Goal: Transaction & Acquisition: Book appointment/travel/reservation

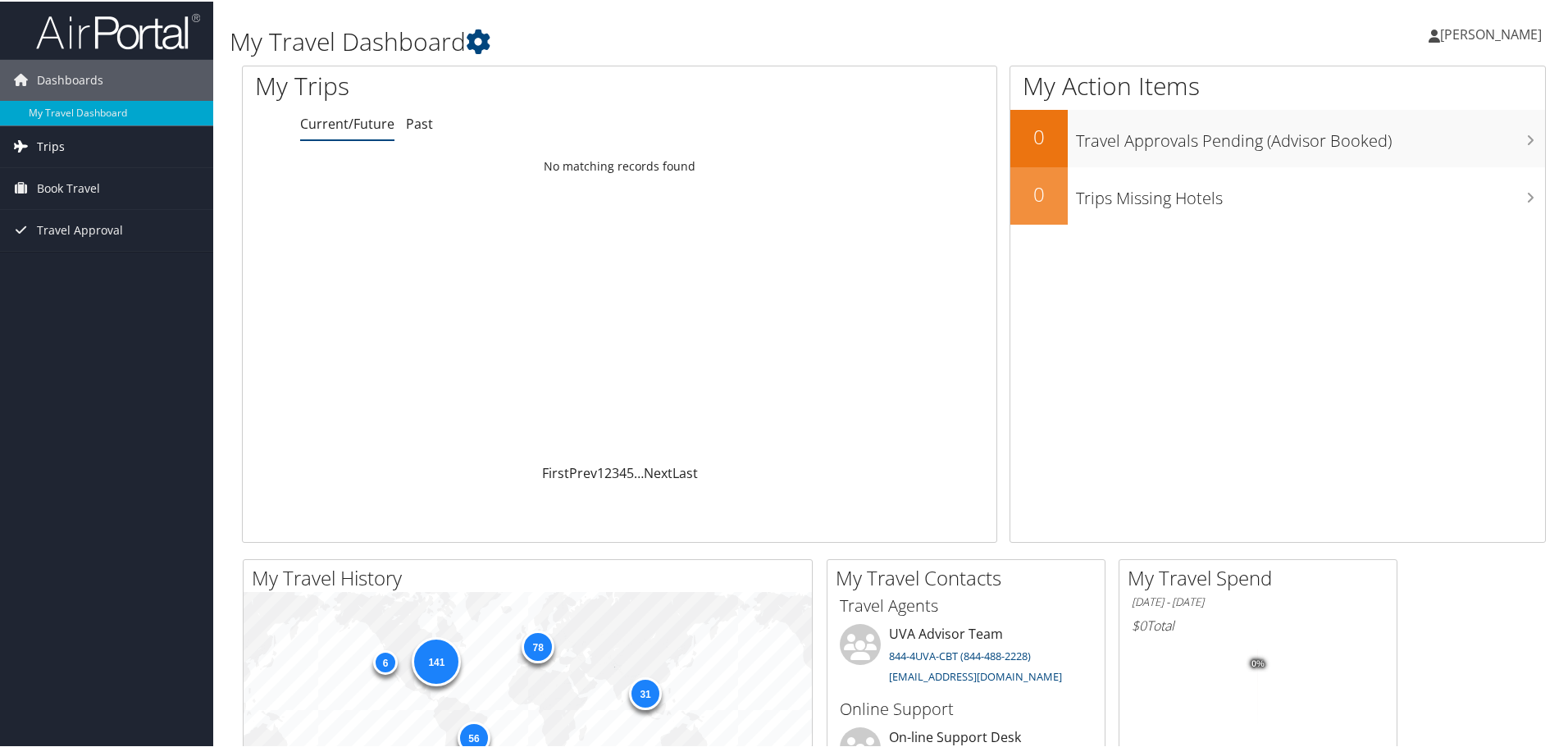
click at [113, 142] on link "Trips" at bounding box center [106, 144] width 213 height 41
click at [98, 253] on span "Book Travel" at bounding box center [68, 260] width 63 height 41
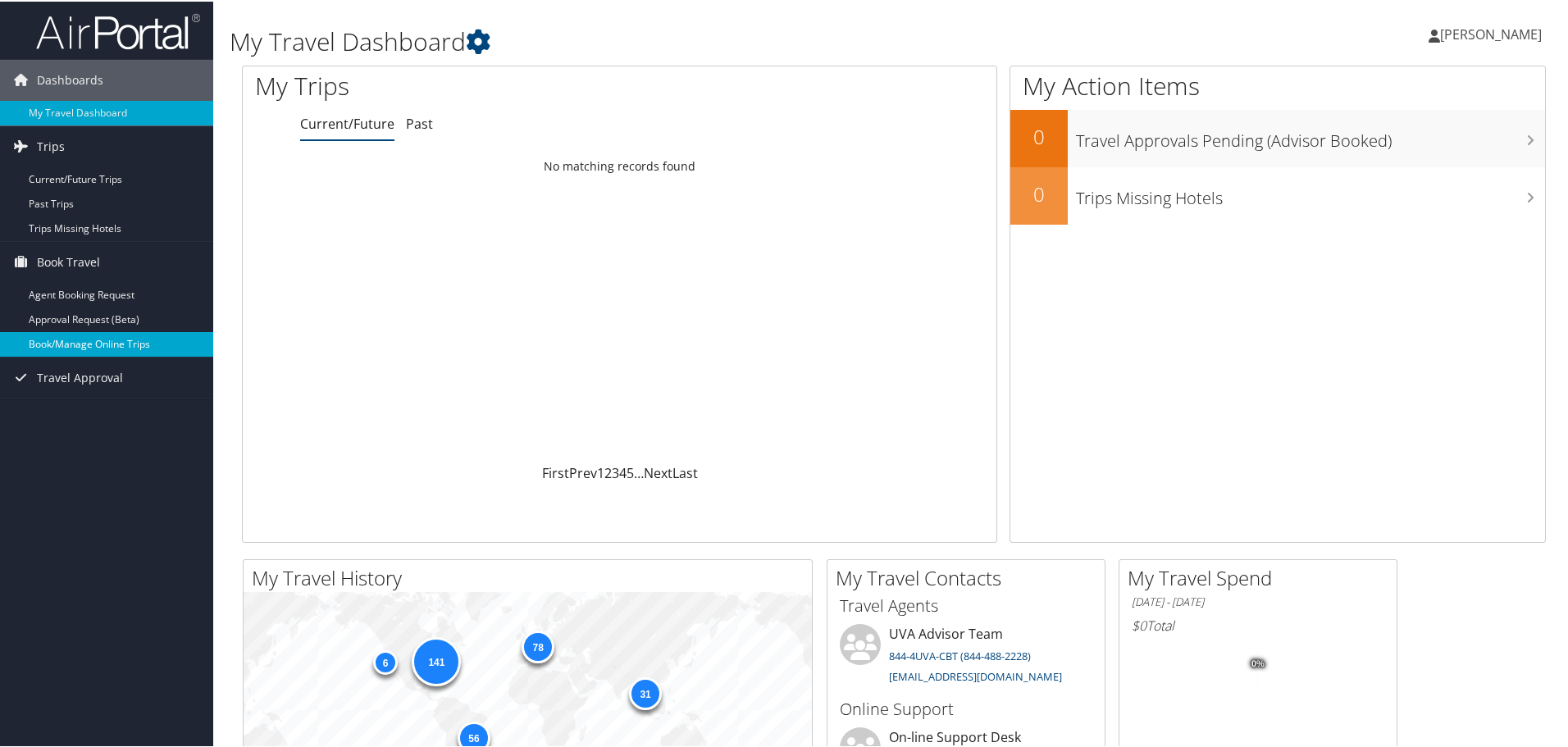
click at [147, 341] on link "Book/Manage Online Trips" at bounding box center [106, 343] width 213 height 25
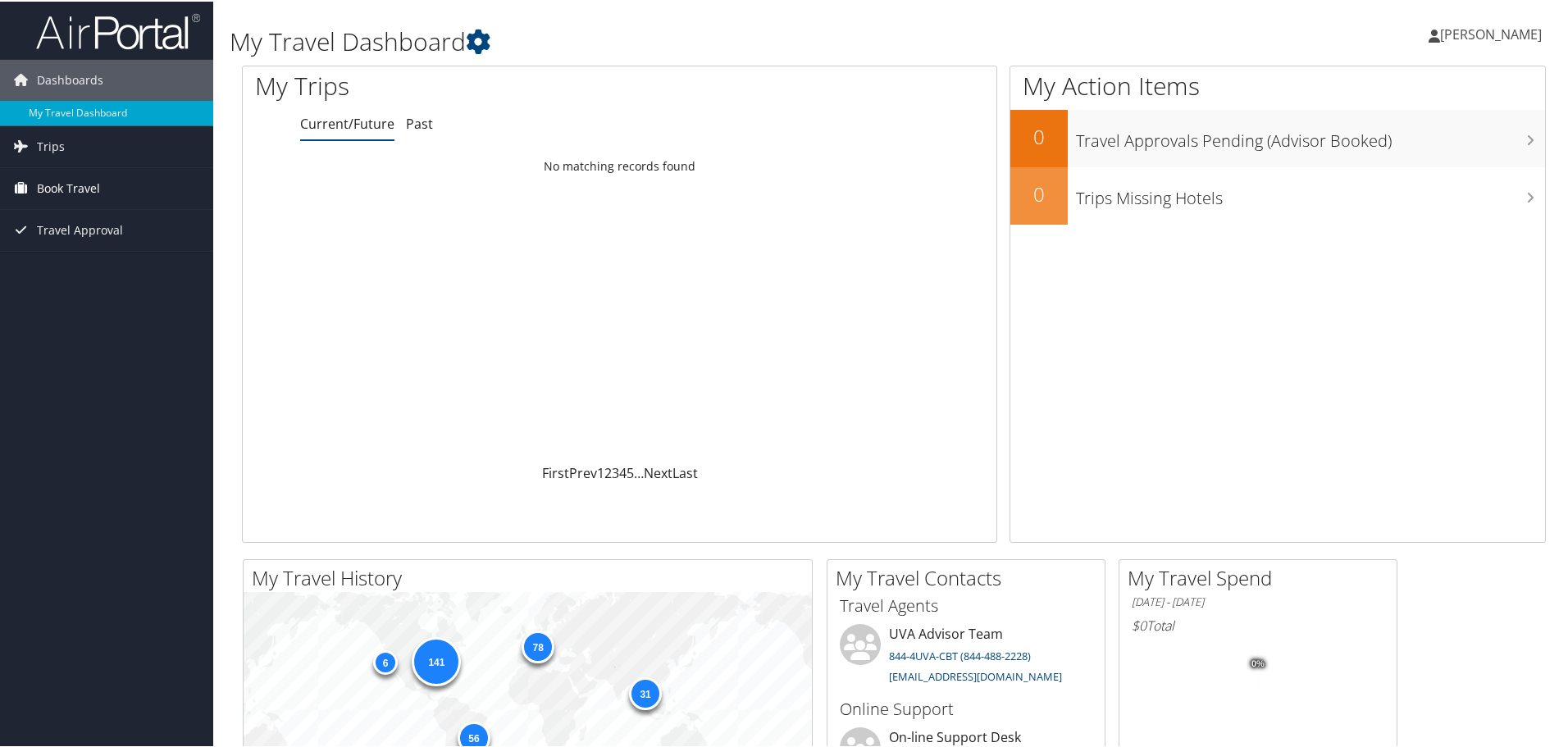
click at [123, 182] on link "Book Travel" at bounding box center [106, 186] width 213 height 41
click at [92, 267] on link "Book/Manage Online Trips" at bounding box center [106, 269] width 213 height 25
click at [57, 180] on span "Book Travel" at bounding box center [68, 186] width 63 height 41
click at [109, 261] on link "Book/Manage Online Trips" at bounding box center [106, 269] width 213 height 25
click at [106, 264] on link "Book/Manage Online Trips" at bounding box center [106, 269] width 213 height 25
